Goal: Transaction & Acquisition: Purchase product/service

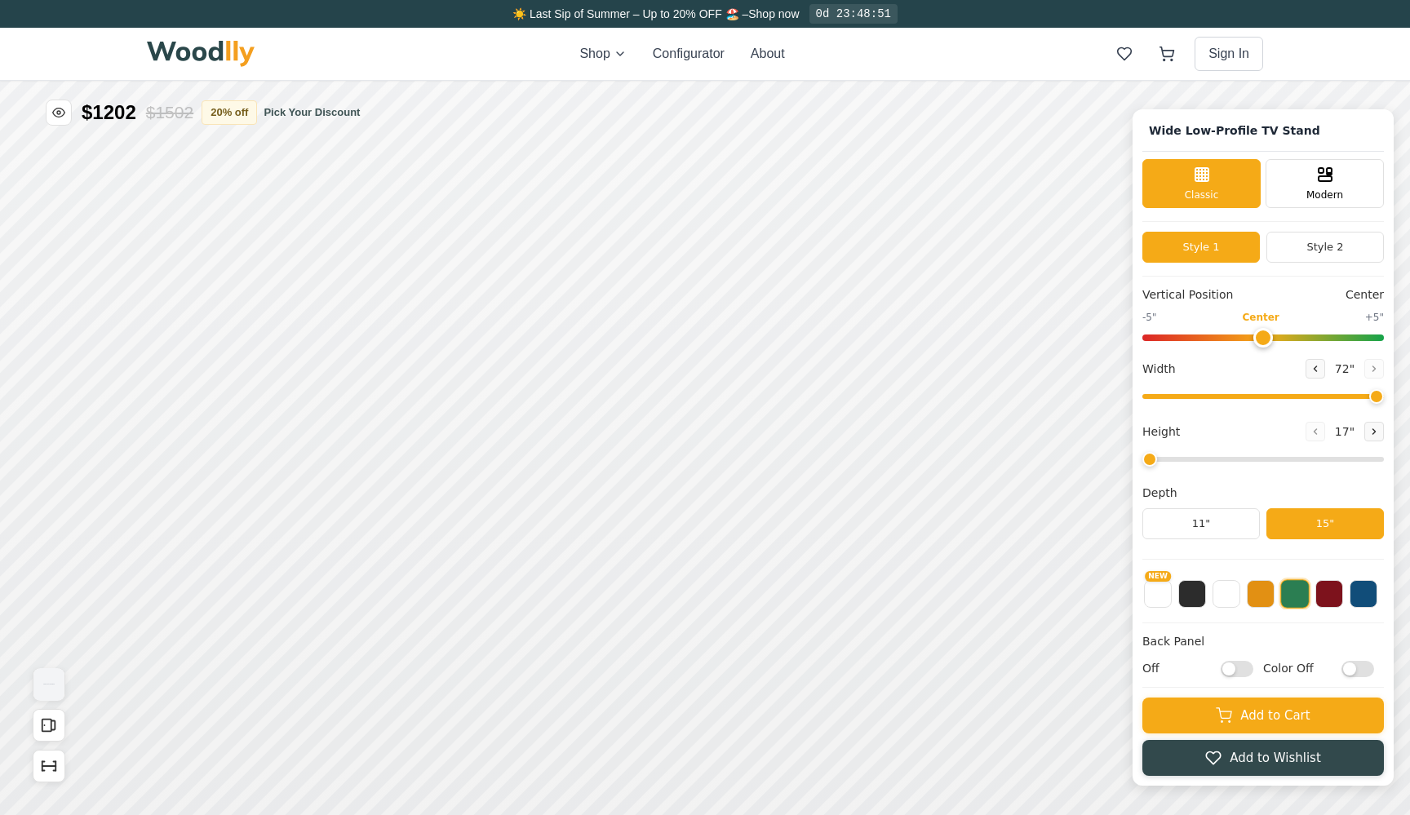
type input "72"
click at [246, 109] on button "20 % off" at bounding box center [228, 112] width 55 height 24
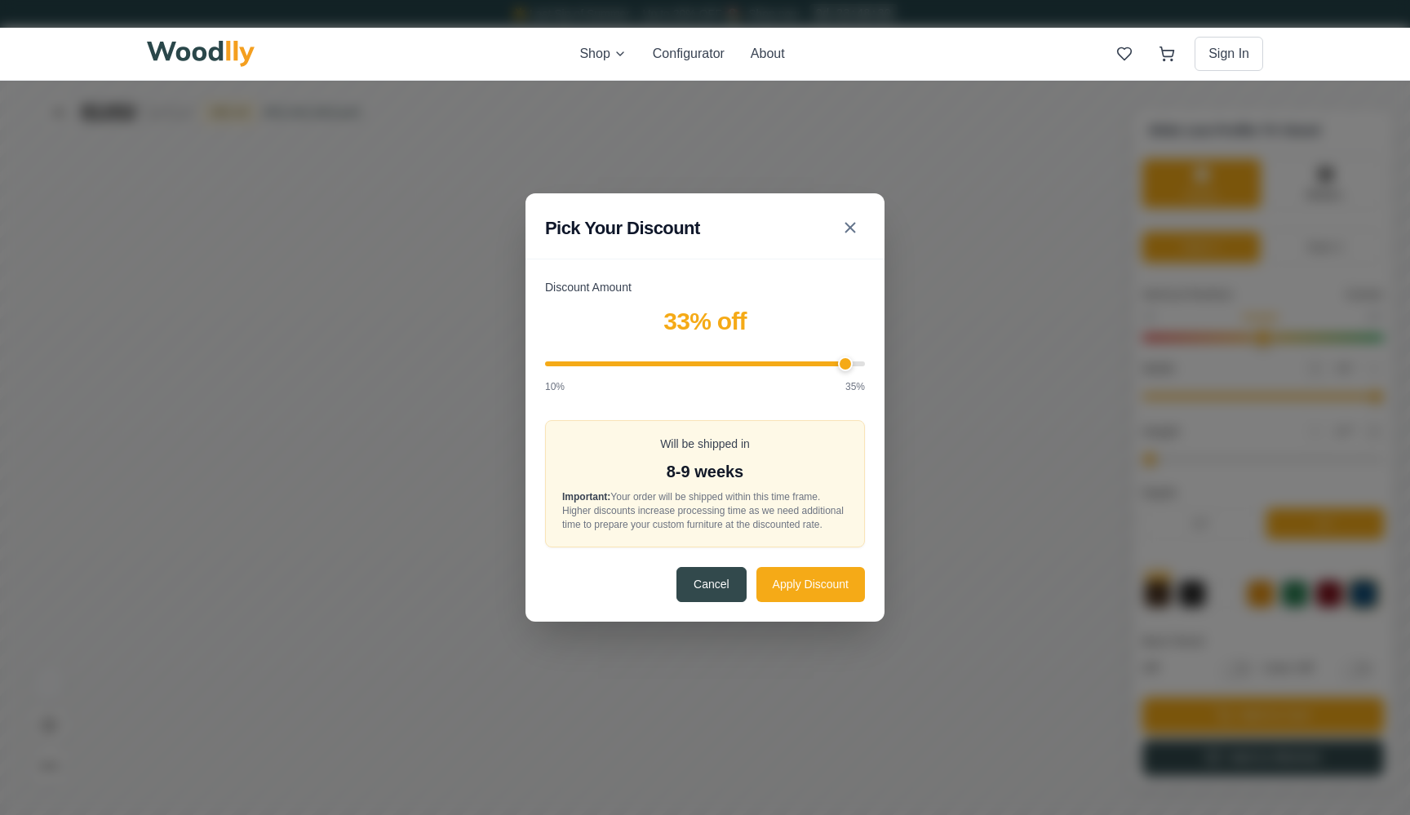
type input "35"
drag, startPoint x: 679, startPoint y: 354, endPoint x: 912, endPoint y: 352, distance: 233.3
click at [912, 352] on div "Pick Your Discount Discount Amount 35 % off 10% 35% Will be shipped in 8-9 week…" at bounding box center [705, 407] width 1410 height 815
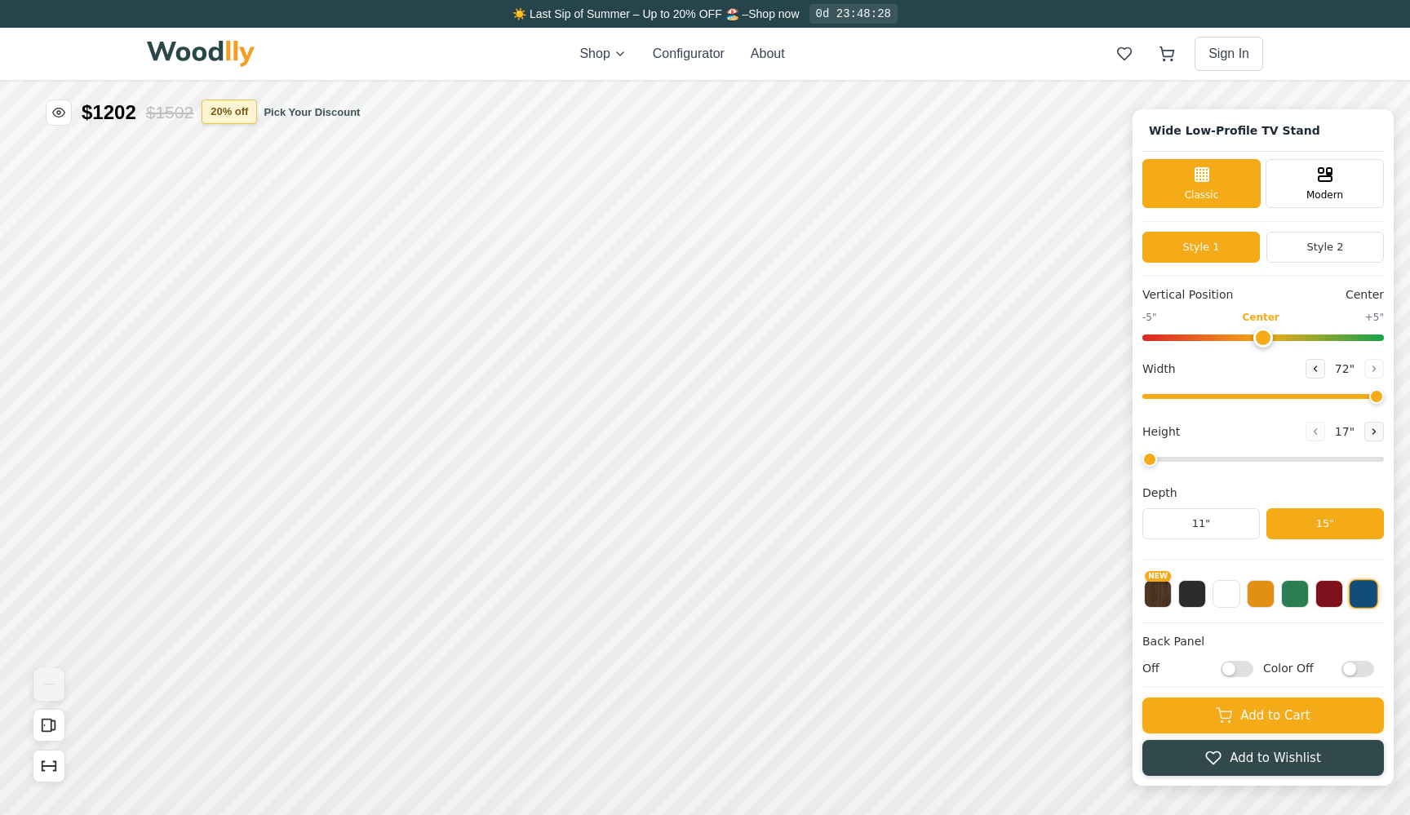
click at [255, 109] on button "20 % off" at bounding box center [228, 112] width 55 height 24
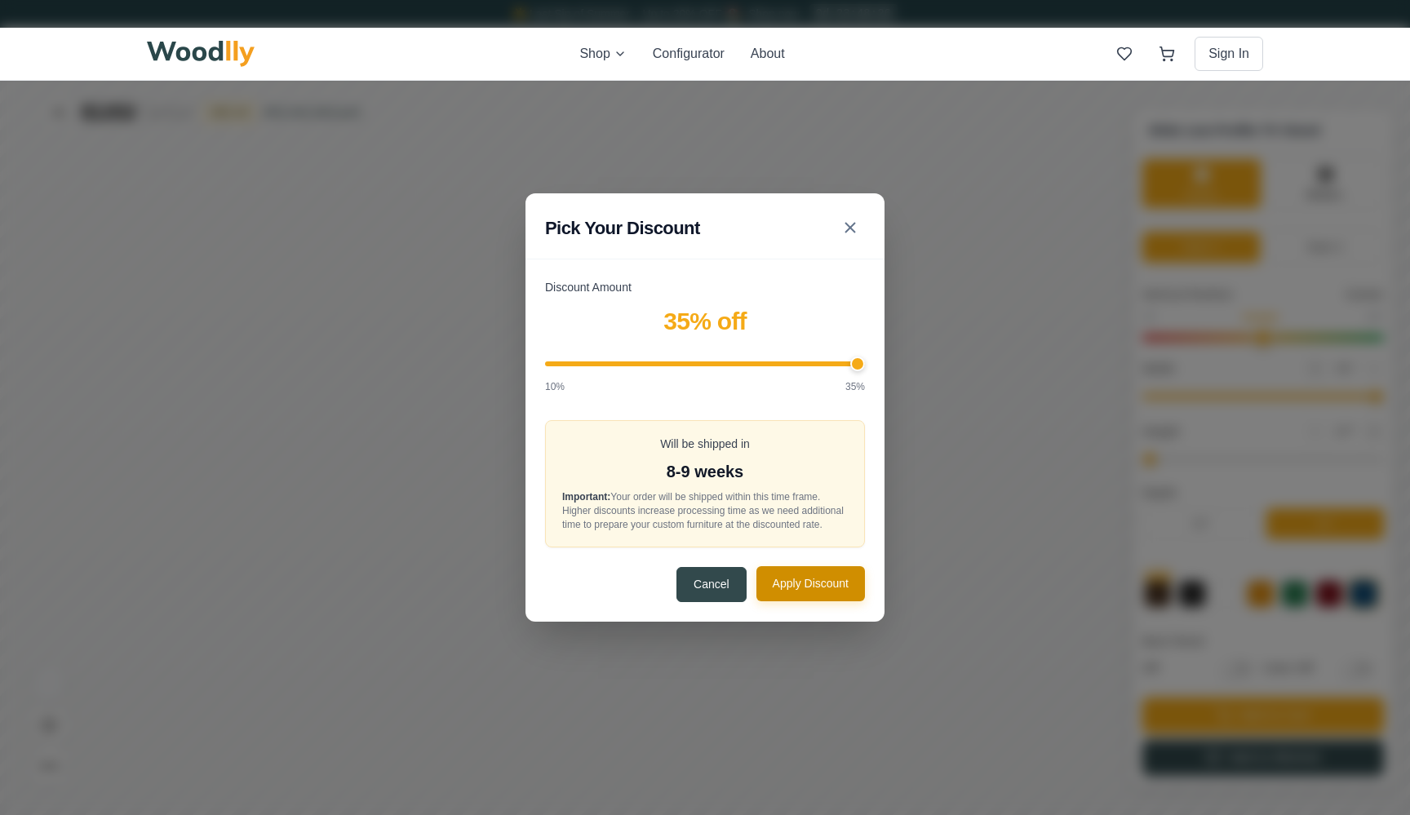
click at [801, 584] on button "Apply Discount" at bounding box center [810, 583] width 108 height 35
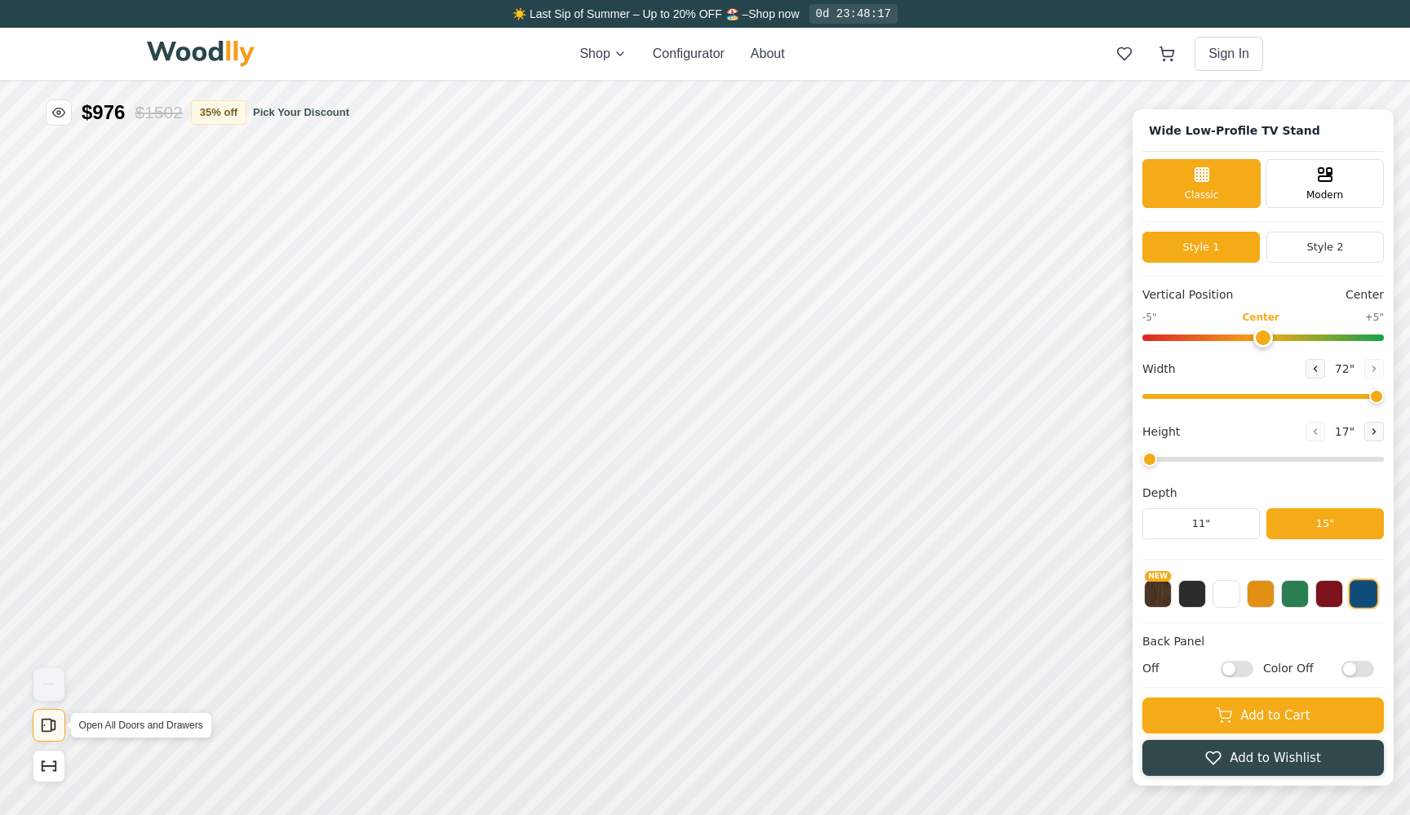
click at [50, 728] on icon "Open All Doors and Drawers" at bounding box center [49, 725] width 18 height 18
click at [48, 764] on icon "Show Dimensions" at bounding box center [49, 766] width 18 height 18
click at [56, 730] on icon "Open All Doors and Drawers" at bounding box center [49, 725] width 18 height 18
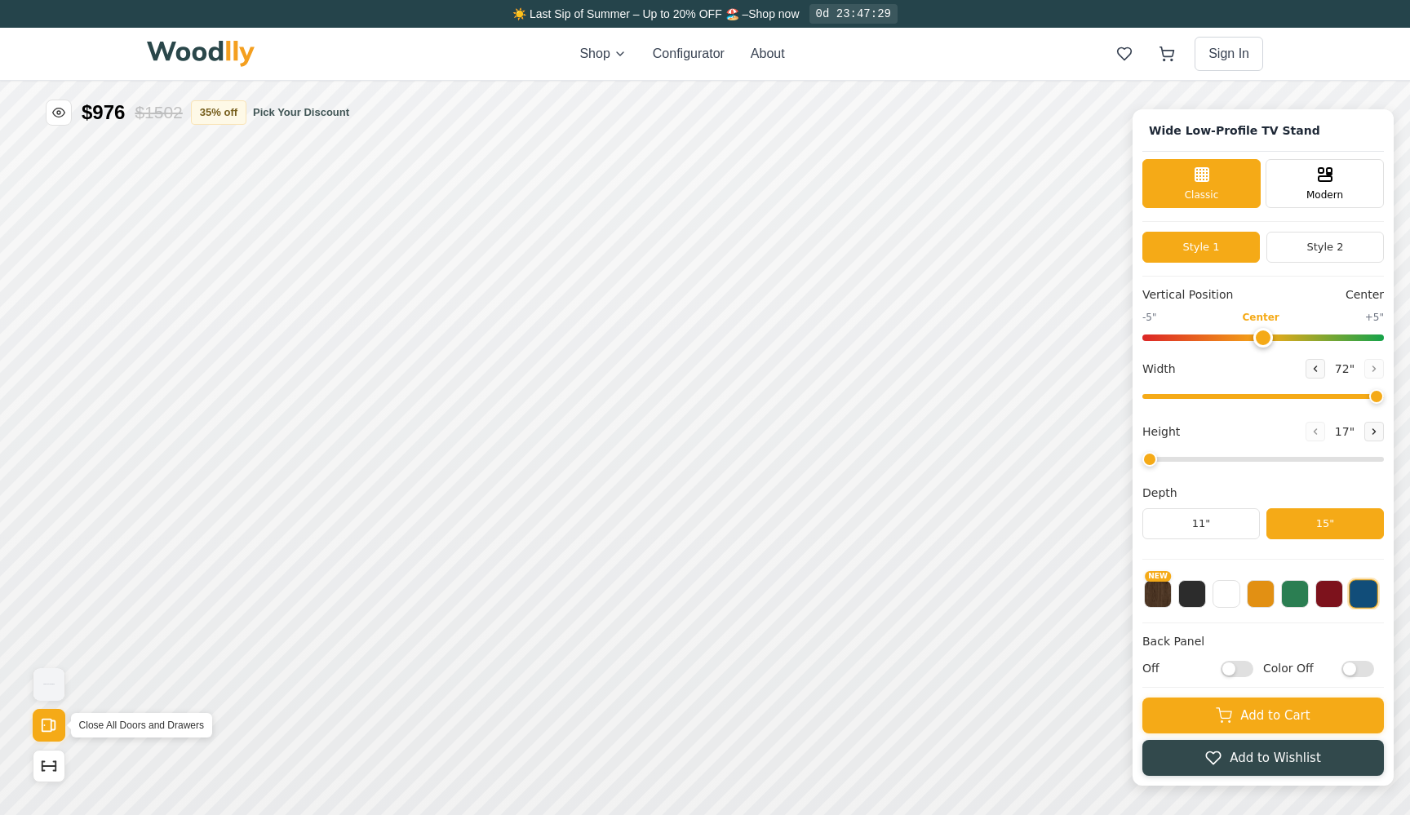
click at [56, 730] on icon "Open All Doors and Drawers" at bounding box center [49, 725] width 18 height 18
click at [55, 758] on icon "Show Dimensions" at bounding box center [49, 766] width 18 height 18
click at [1152, 604] on button "NEW" at bounding box center [1158, 592] width 28 height 28
click at [37, 775] on button "Show Dimensions" at bounding box center [49, 766] width 33 height 33
drag, startPoint x: 1372, startPoint y: 392, endPoint x: 1320, endPoint y: 391, distance: 52.2
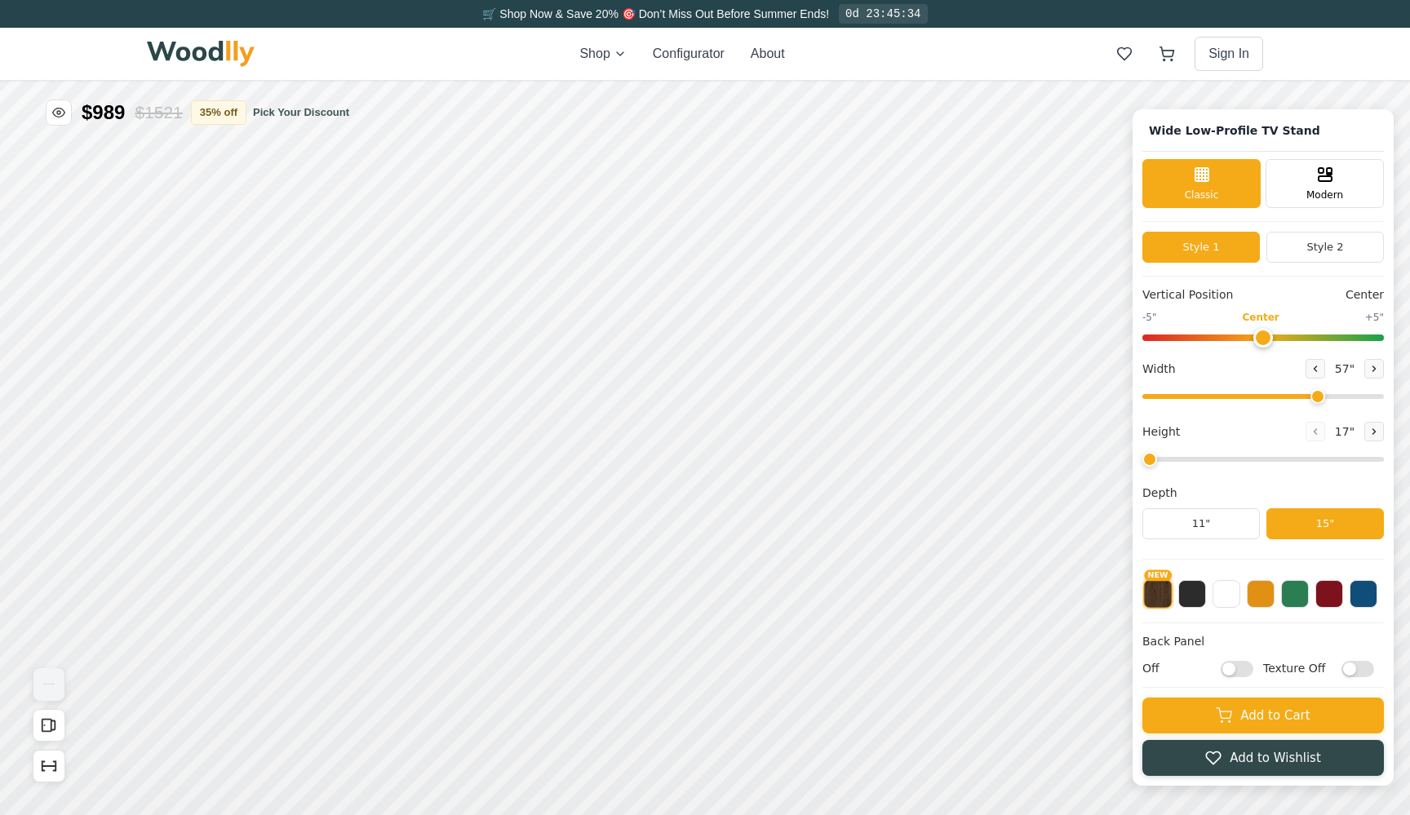
click at [1317, 394] on input "range" at bounding box center [1262, 396] width 241 height 5
click at [1196, 582] on button at bounding box center [1192, 592] width 28 height 28
click at [1366, 590] on button at bounding box center [1363, 592] width 28 height 28
drag, startPoint x: 1320, startPoint y: 395, endPoint x: 1410, endPoint y: 395, distance: 89.7
click at [1409, 0] on html "☀️ Last Sip of Summer – Up to 20% OFF 🏖️ – Shop now 0d 23:45:18 Shop Configurat…" at bounding box center [705, 0] width 1410 height 0
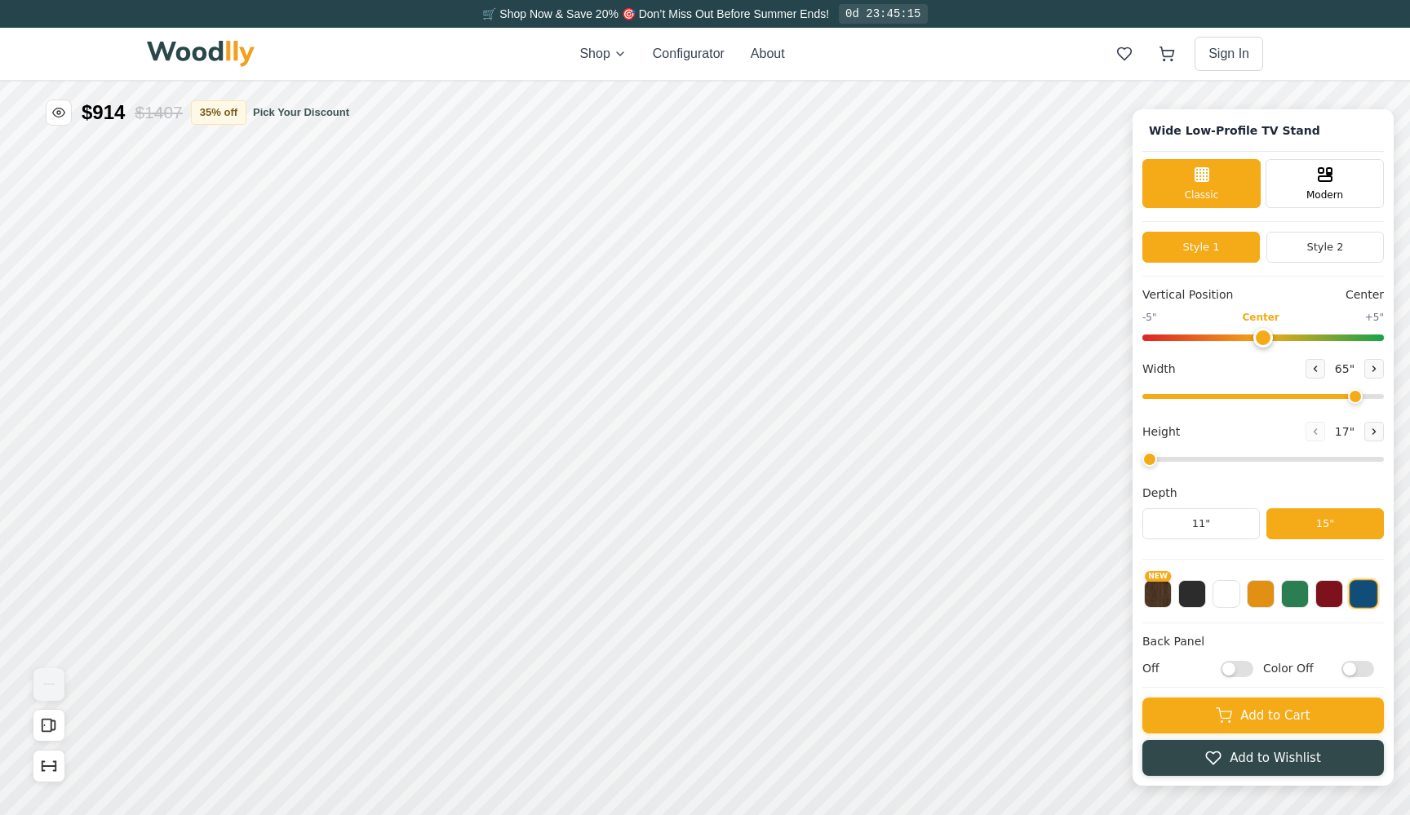
type input "72"
drag, startPoint x: 1370, startPoint y: 397, endPoint x: 1410, endPoint y: 413, distance: 42.9
click at [1409, 0] on html "🛒 Shop Now & Save 20% 🎯 Don’t Miss Out Before Summer Ends! 0d 23:45:15 Shop Con…" at bounding box center [705, 0] width 1410 height 0
click at [1321, 246] on button "Style 2" at bounding box center [1324, 247] width 117 height 31
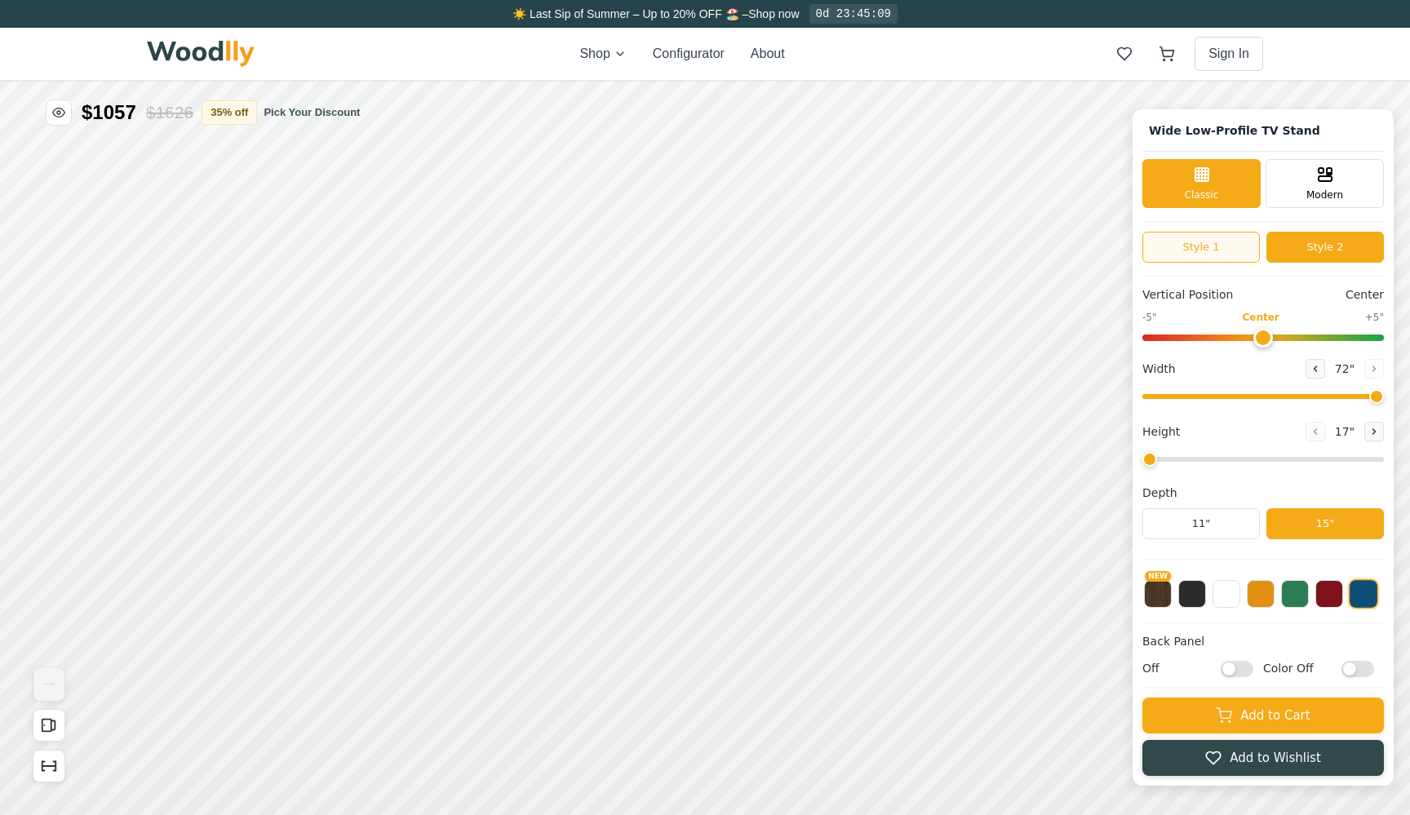
click at [1211, 247] on button "Style 1" at bounding box center [1200, 247] width 117 height 31
click at [1315, 253] on button "Style 2" at bounding box center [1324, 247] width 117 height 31
click at [1204, 241] on button "Style 1" at bounding box center [1200, 247] width 117 height 31
